Goal: Find specific page/section: Find specific page/section

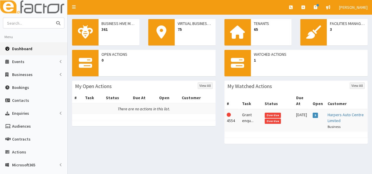
click at [35, 22] on input "text" at bounding box center [27, 23] width 49 height 10
type input "foci"
click at [52, 18] on button "submit" at bounding box center [58, 23] width 12 height 10
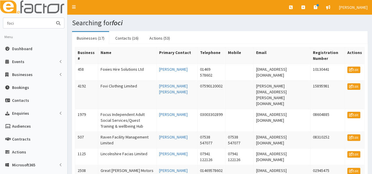
click at [33, 23] on input "foci" at bounding box center [27, 23] width 49 height 10
type input "fovi"
click at [52, 18] on button "submit" at bounding box center [58, 23] width 12 height 10
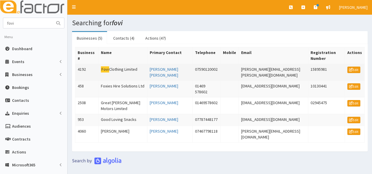
click at [118, 64] on td "Fovi Clothing Limited" at bounding box center [123, 72] width 49 height 17
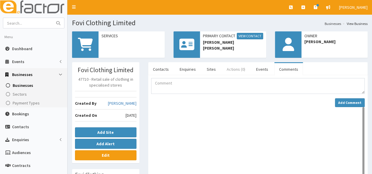
click at [231, 71] on link "Actions (0)" at bounding box center [236, 69] width 28 height 12
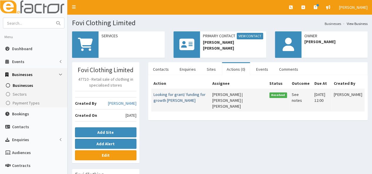
click at [169, 101] on link "Looking for grant/ funding for growth [PERSON_NAME]" at bounding box center [179, 97] width 52 height 11
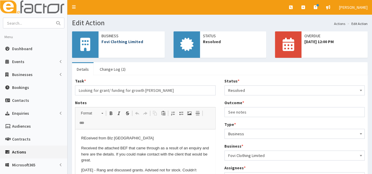
click at [123, 42] on link "Fovi Clothing Limited" at bounding box center [122, 41] width 42 height 5
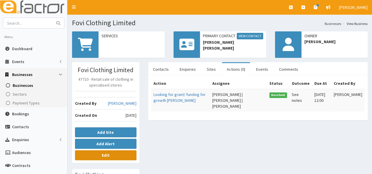
click at [109, 156] on link "Edit" at bounding box center [105, 156] width 61 height 10
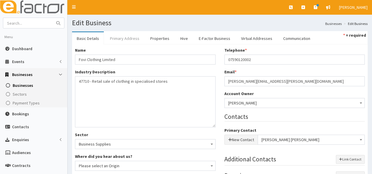
click at [122, 39] on link "Primary Address" at bounding box center [124, 38] width 39 height 12
